Goal: Navigation & Orientation: Understand site structure

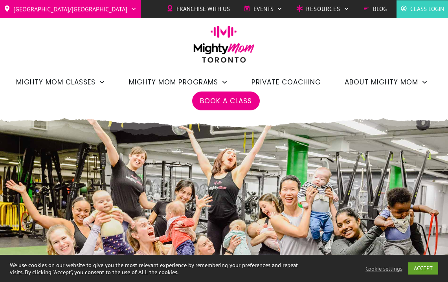
click at [218, 13] on span "Franchise with Us" at bounding box center [202, 9] width 53 height 12
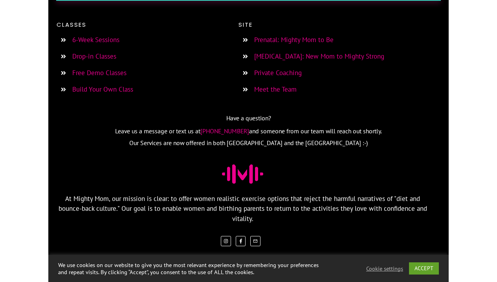
scroll to position [3359, 0]
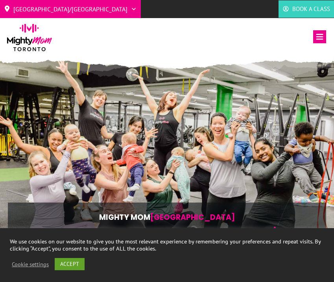
click at [321, 36] on icon at bounding box center [319, 36] width 13 height 13
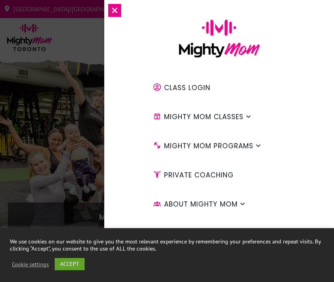
click at [118, 11] on icon at bounding box center [114, 10] width 13 height 13
